Goal: Information Seeking & Learning: Learn about a topic

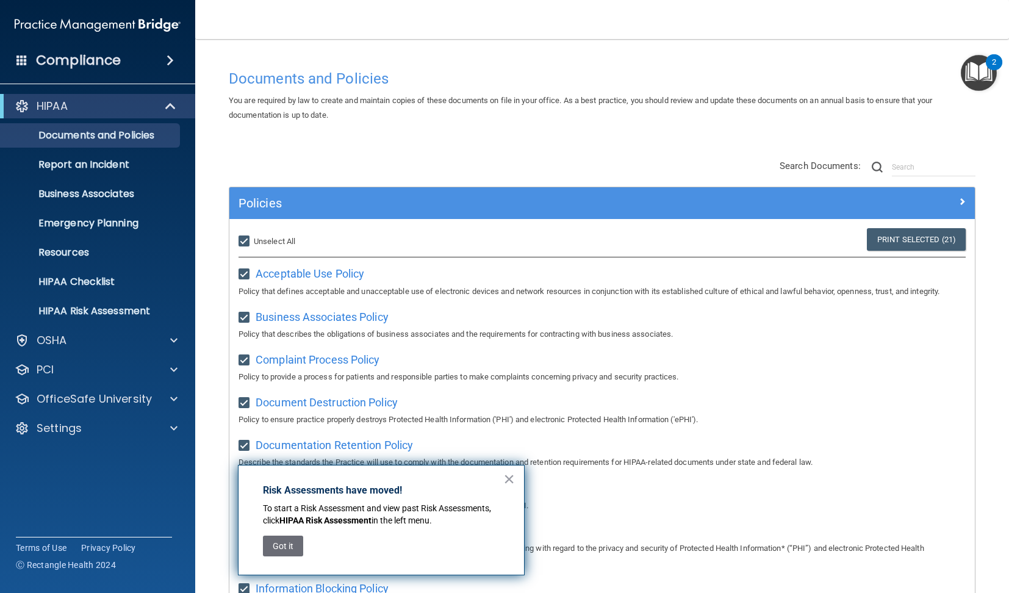
scroll to position [48, 0]
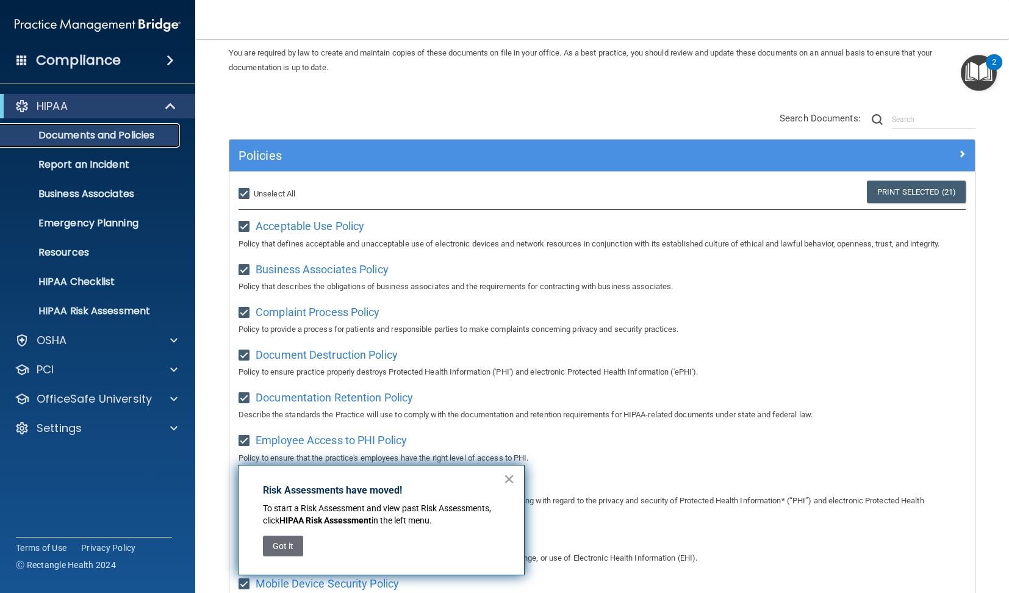
click at [101, 137] on p "Documents and Policies" at bounding box center [91, 135] width 167 height 12
click at [173, 106] on span at bounding box center [172, 106] width 10 height 15
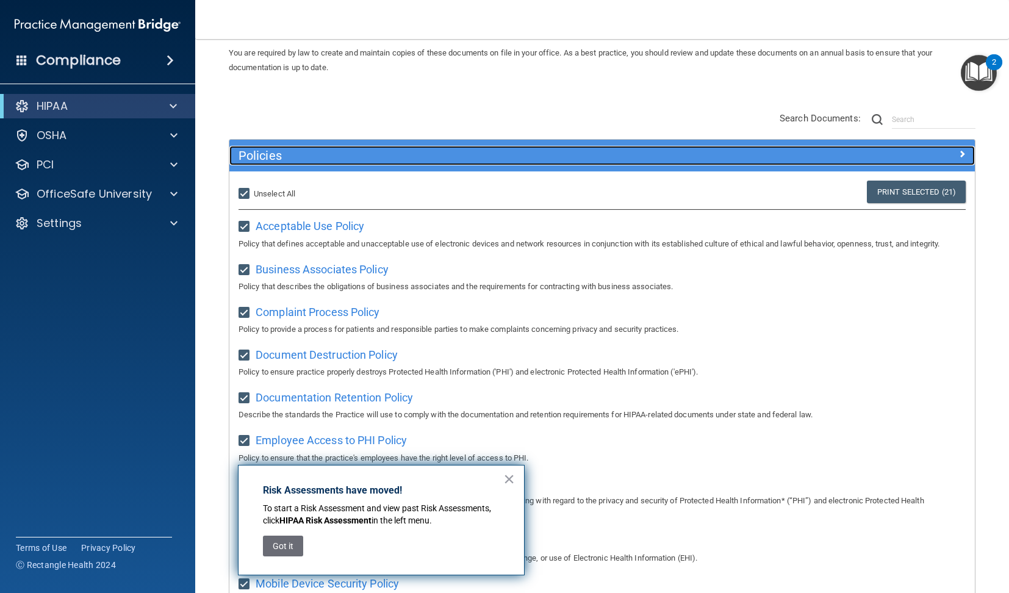
click at [962, 154] on span at bounding box center [962, 153] width 7 height 15
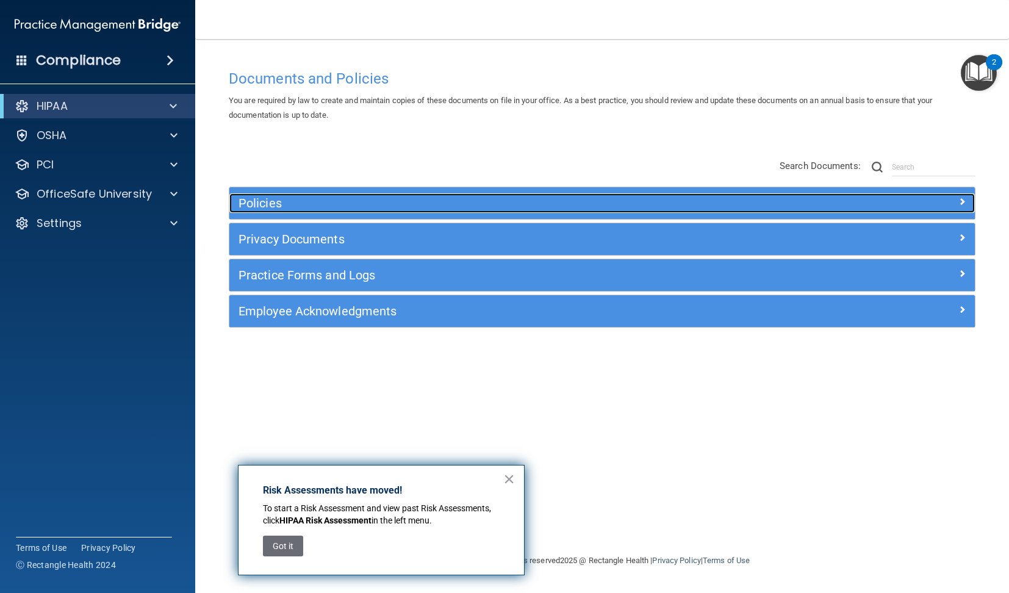
scroll to position [0, 0]
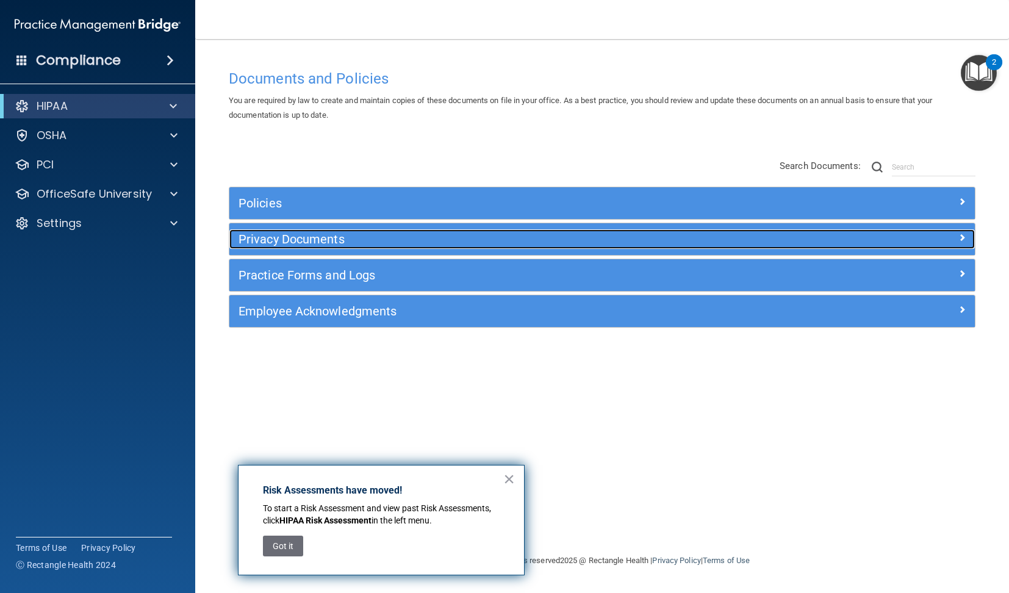
click at [315, 241] on h5 "Privacy Documents" at bounding box center [509, 238] width 541 height 13
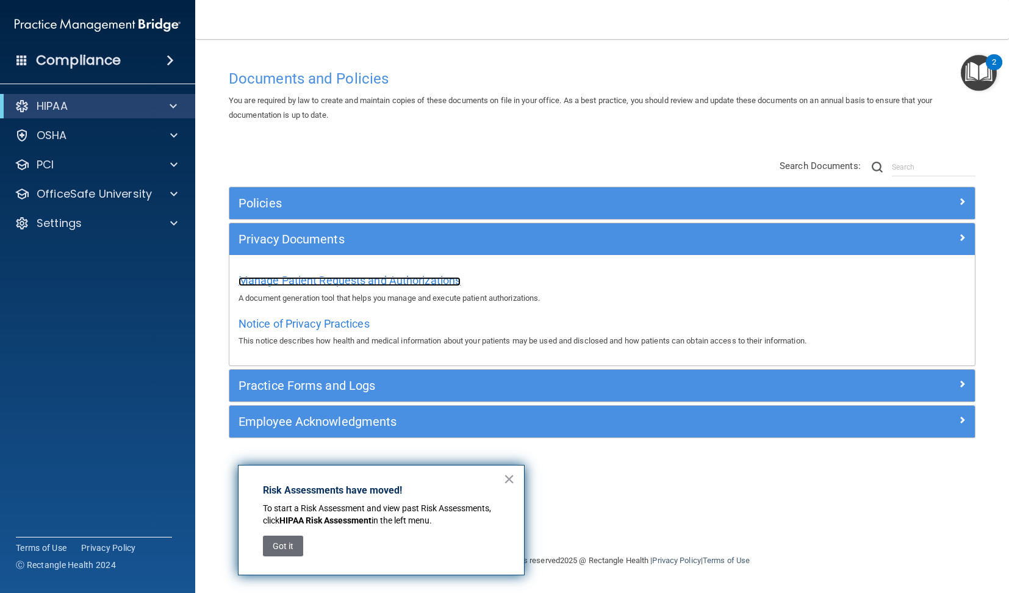
click at [325, 284] on span "Manage Patient Requests and Authorizations" at bounding box center [350, 280] width 222 height 13
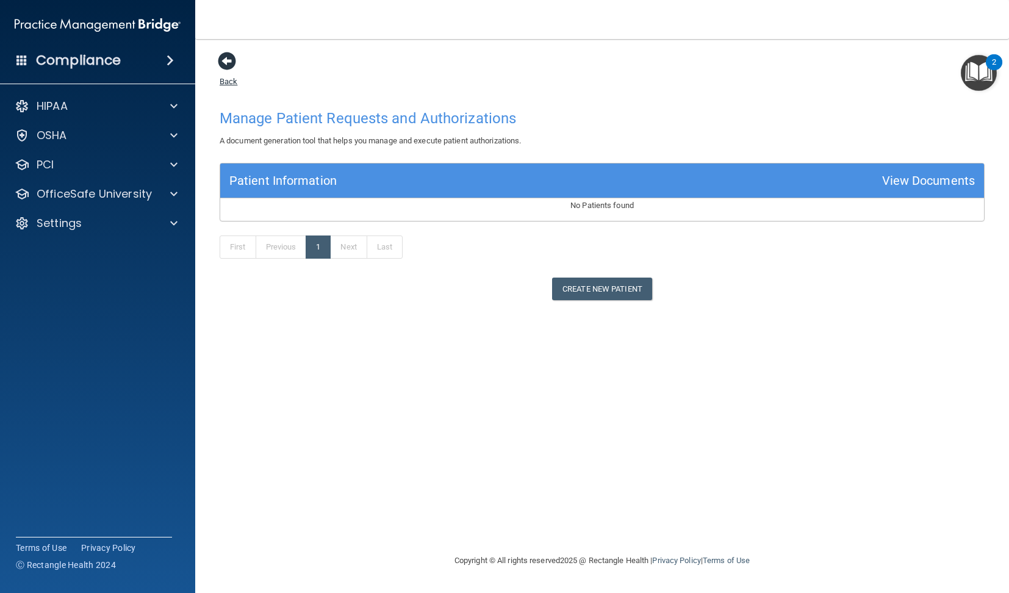
click at [228, 59] on span at bounding box center [227, 61] width 18 height 18
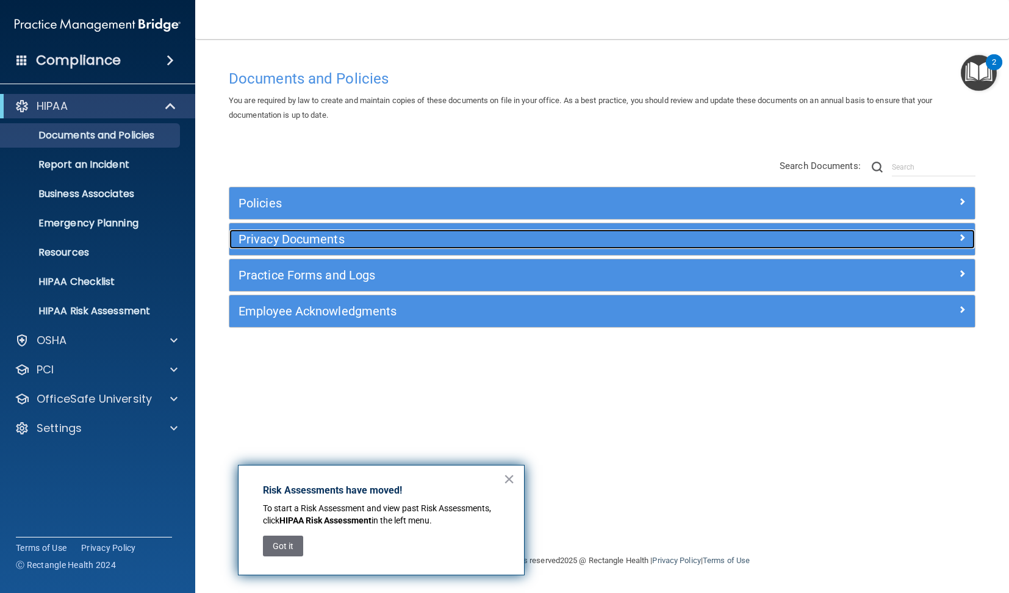
click at [307, 241] on h5 "Privacy Documents" at bounding box center [509, 238] width 541 height 13
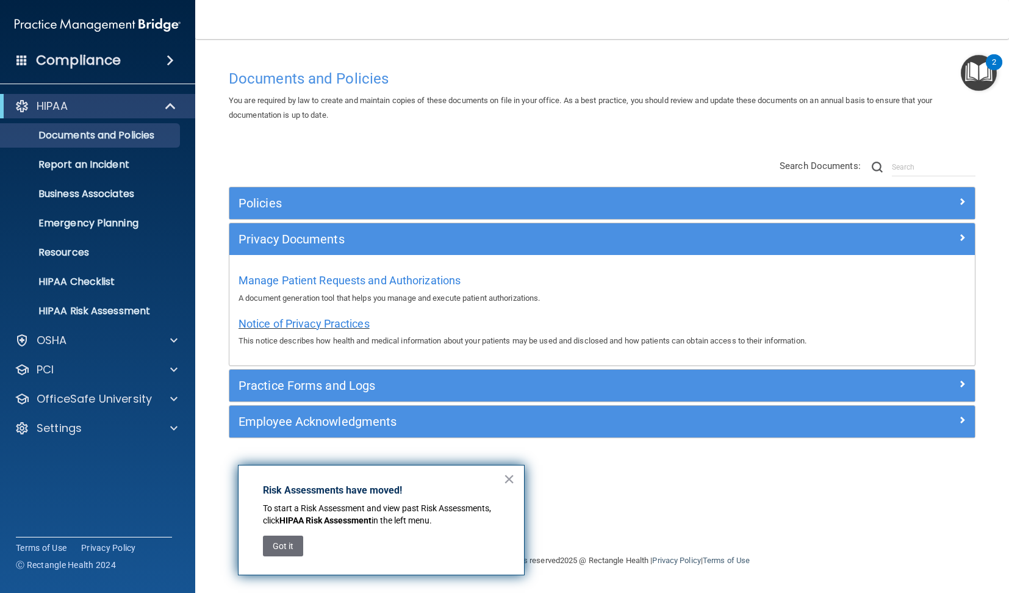
click at [317, 320] on span "Notice of Privacy Practices" at bounding box center [304, 323] width 131 height 13
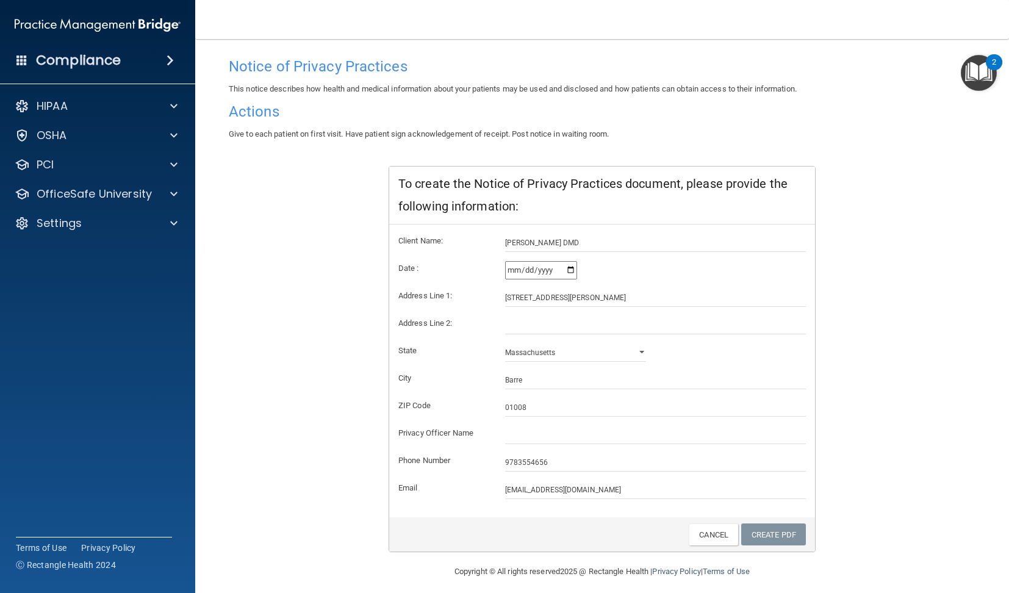
scroll to position [84, 0]
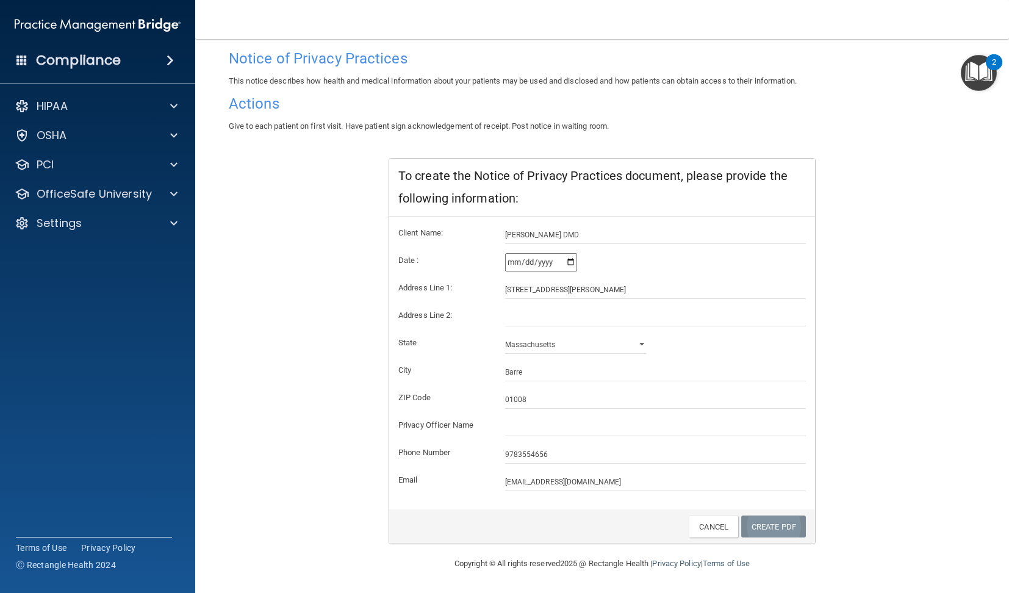
click at [775, 524] on link "Create PDF" at bounding box center [773, 527] width 65 height 23
click at [769, 525] on link "Create PDF" at bounding box center [773, 527] width 65 height 23
click at [175, 107] on span at bounding box center [173, 106] width 7 height 15
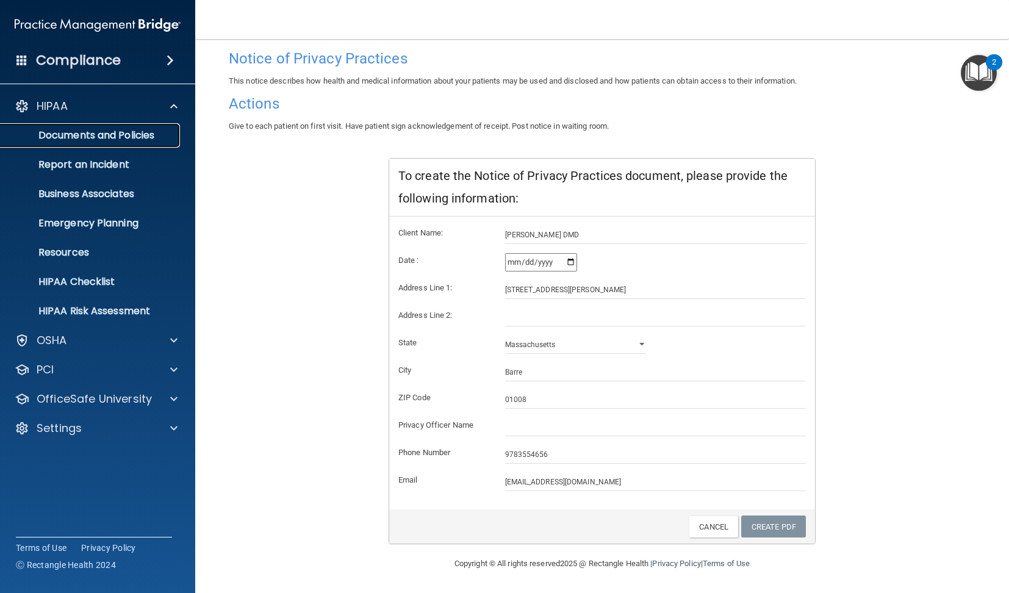
click at [124, 134] on p "Documents and Policies" at bounding box center [91, 135] width 167 height 12
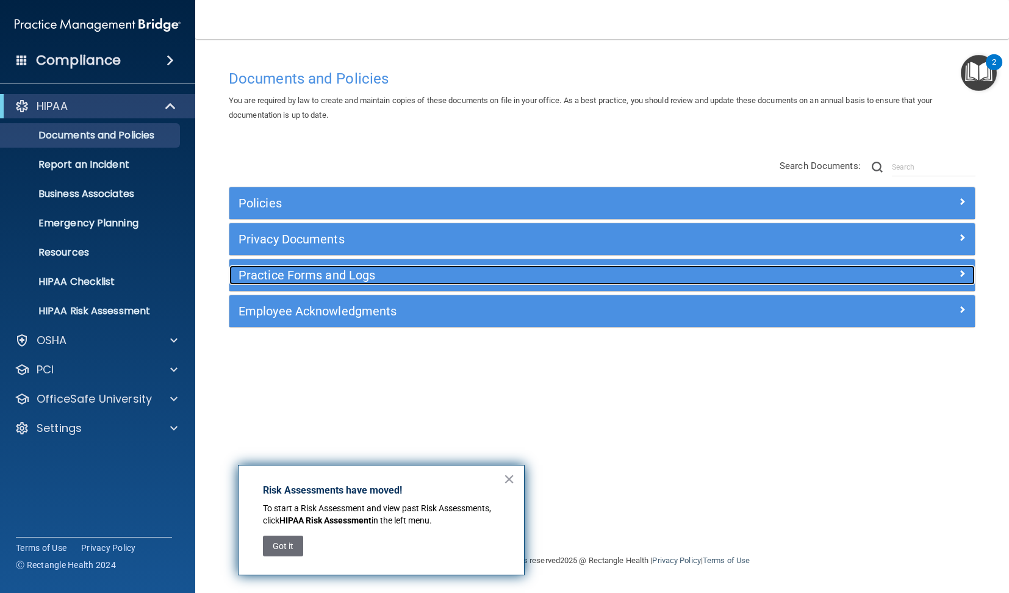
click at [347, 278] on h5 "Practice Forms and Logs" at bounding box center [509, 275] width 541 height 13
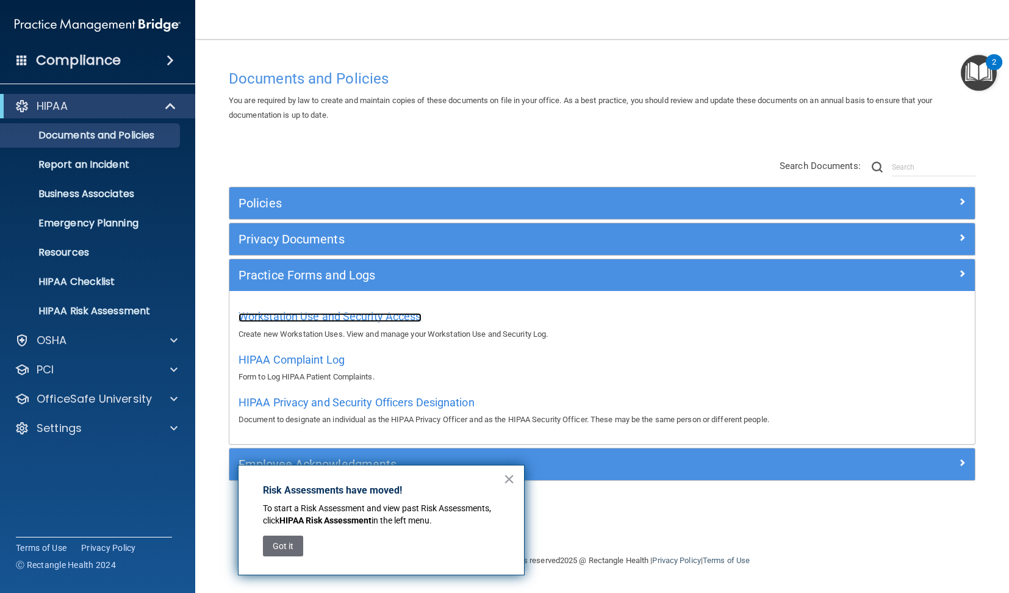
click at [325, 315] on span "Workstation Use and Security Access" at bounding box center [330, 316] width 183 height 13
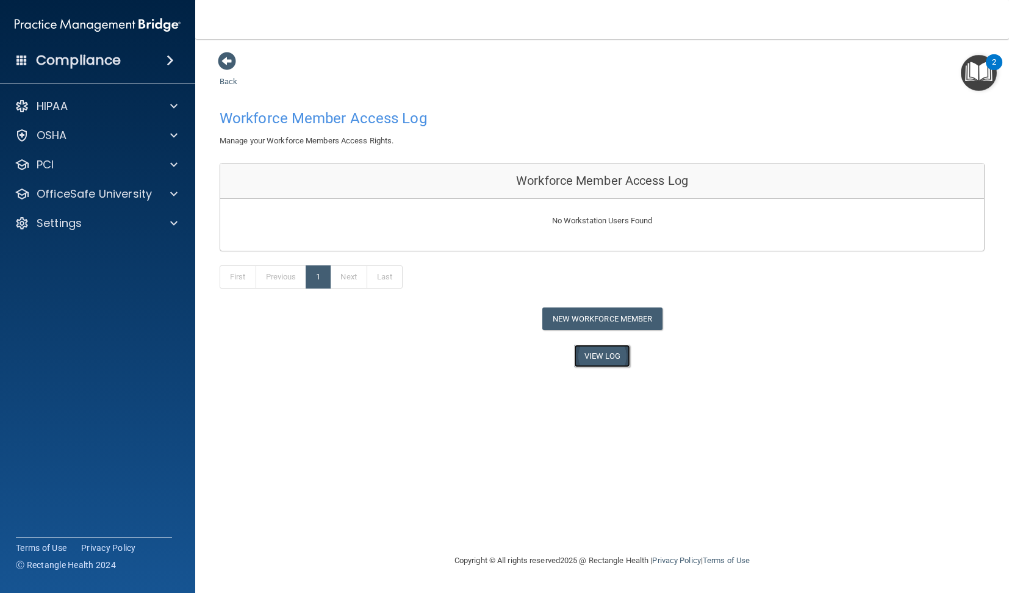
click at [608, 355] on link "View Log" at bounding box center [602, 356] width 57 height 23
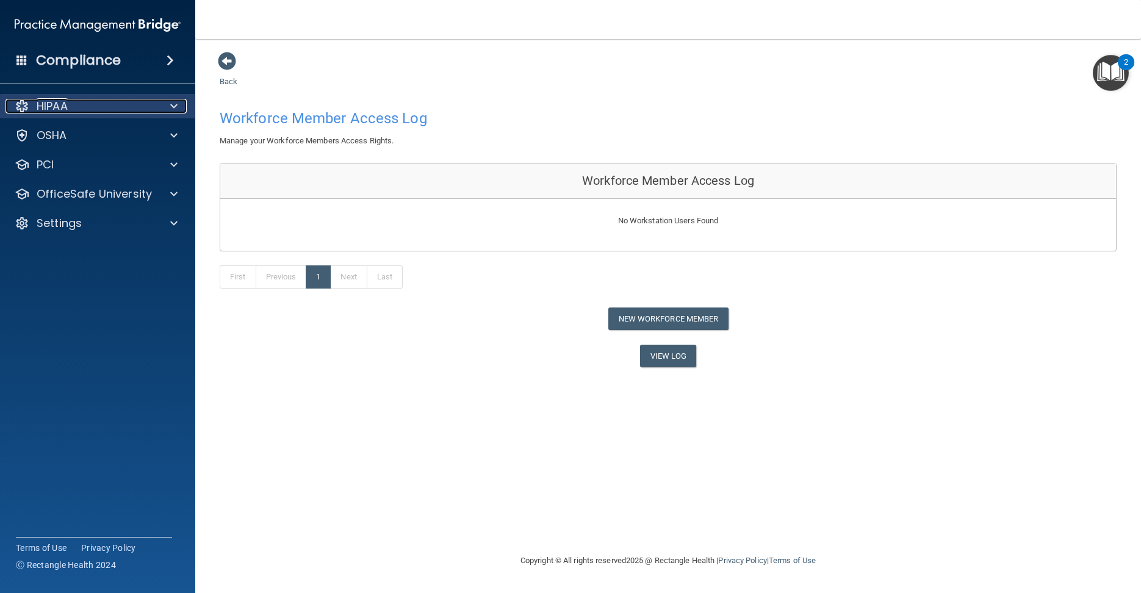
click at [63, 112] on p "HIPAA" at bounding box center [52, 106] width 31 height 15
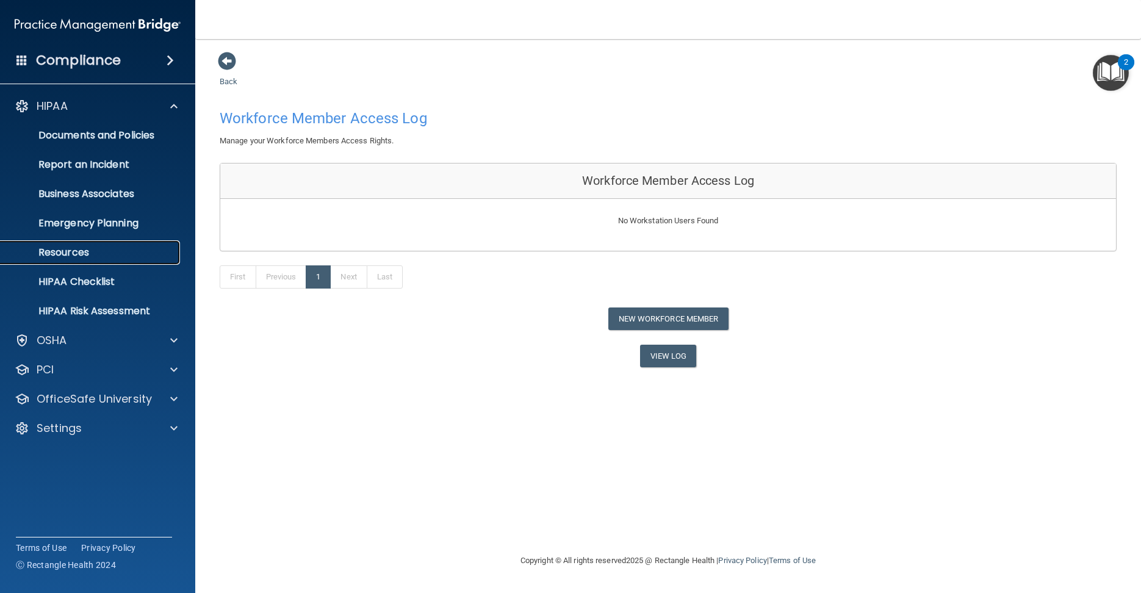
click at [94, 253] on p "Resources" at bounding box center [91, 253] width 167 height 12
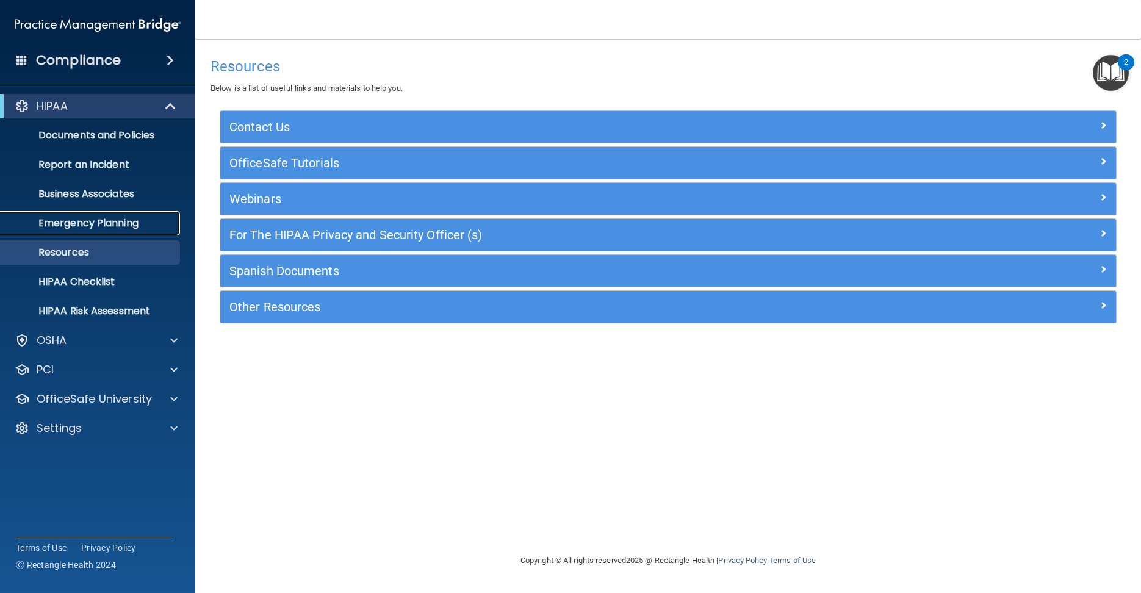
click at [97, 225] on p "Emergency Planning" at bounding box center [91, 223] width 167 height 12
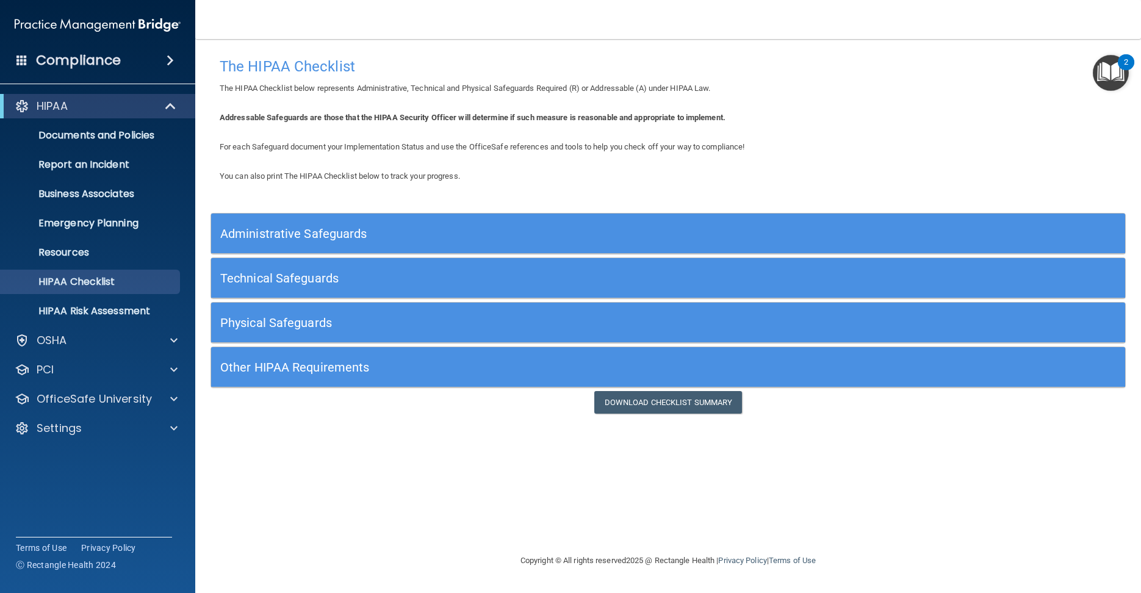
click at [292, 234] on h5 "Administrative Safeguards" at bounding box center [554, 233] width 668 height 13
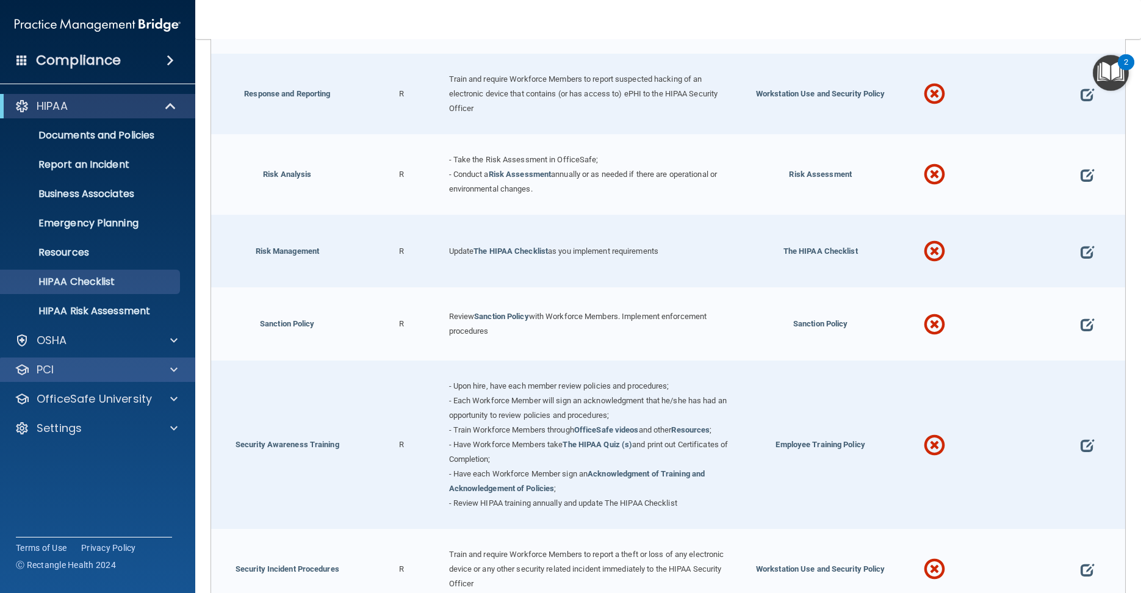
scroll to position [761, 0]
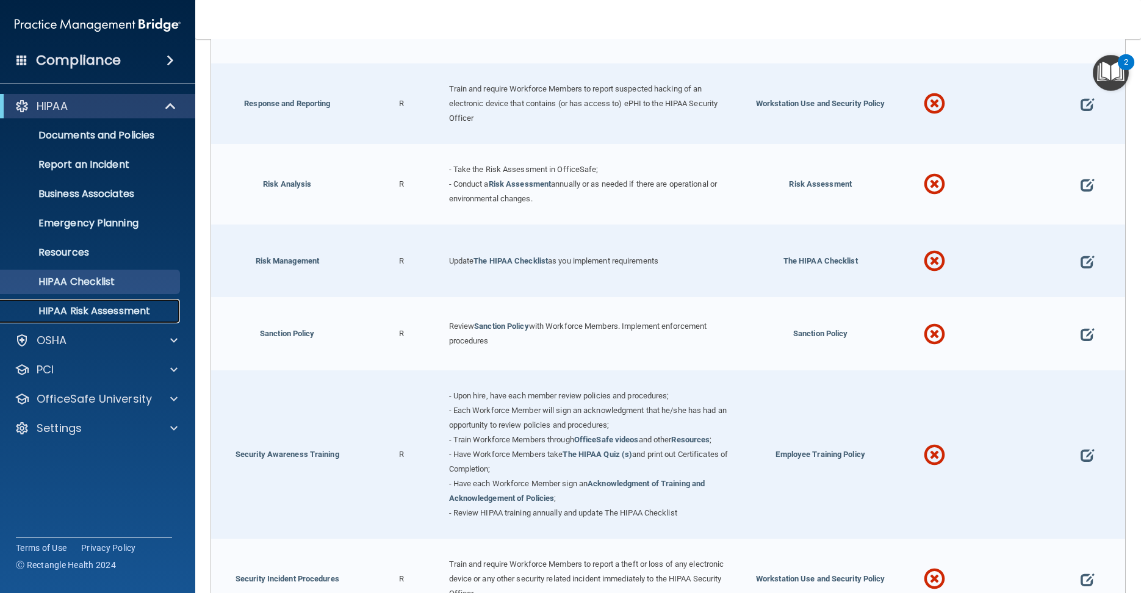
click at [100, 312] on p "HIPAA Risk Assessment" at bounding box center [91, 311] width 167 height 12
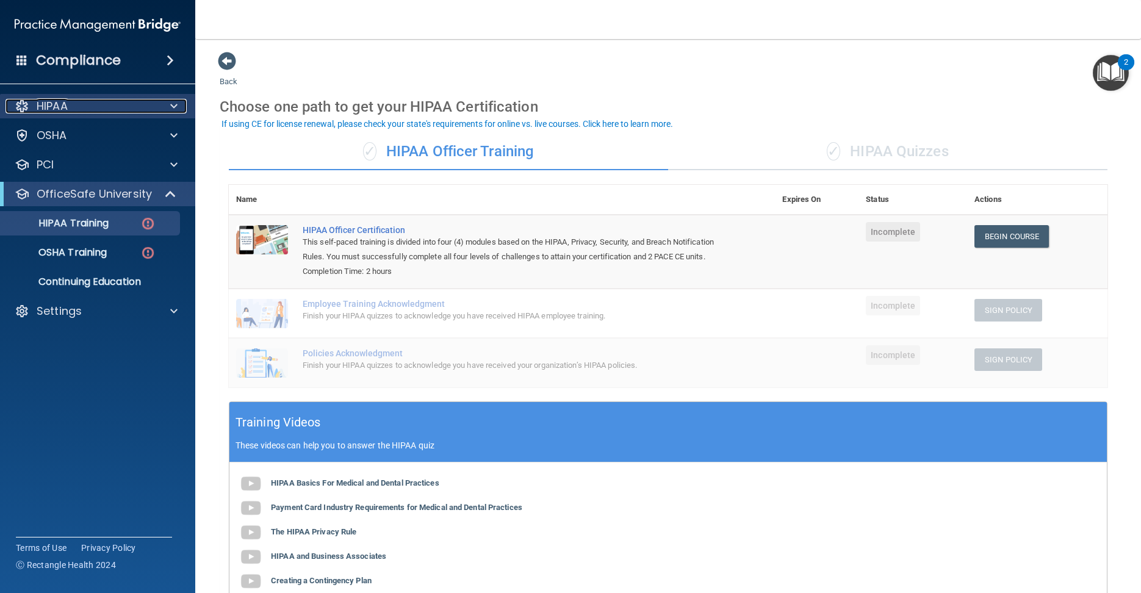
click at [56, 108] on p "HIPAA" at bounding box center [52, 106] width 31 height 15
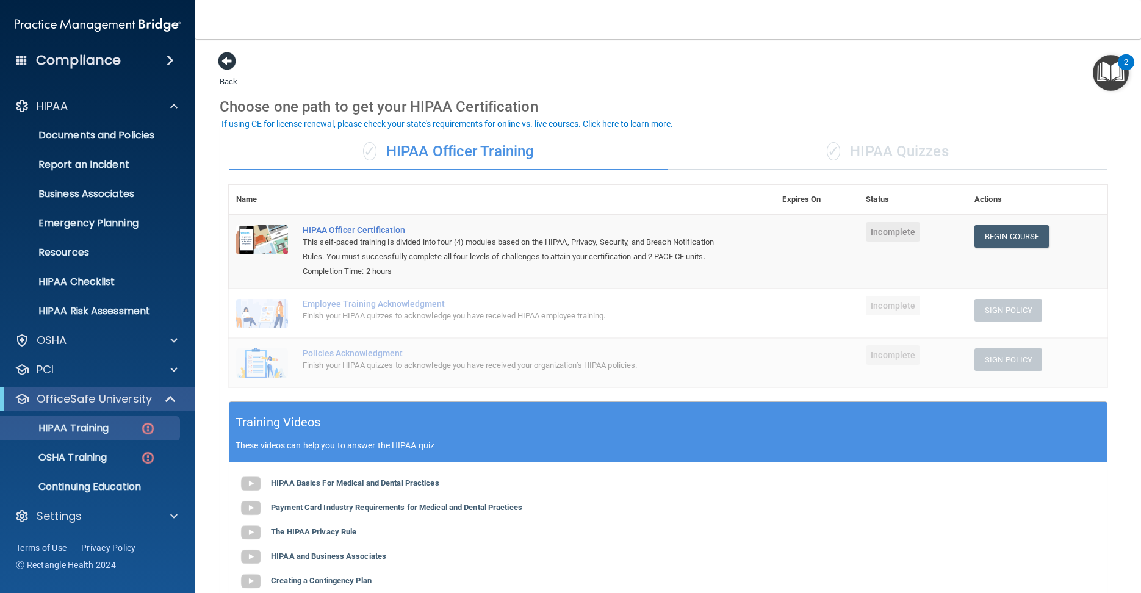
click at [231, 60] on span at bounding box center [227, 61] width 18 height 18
